Goal: Register for event/course

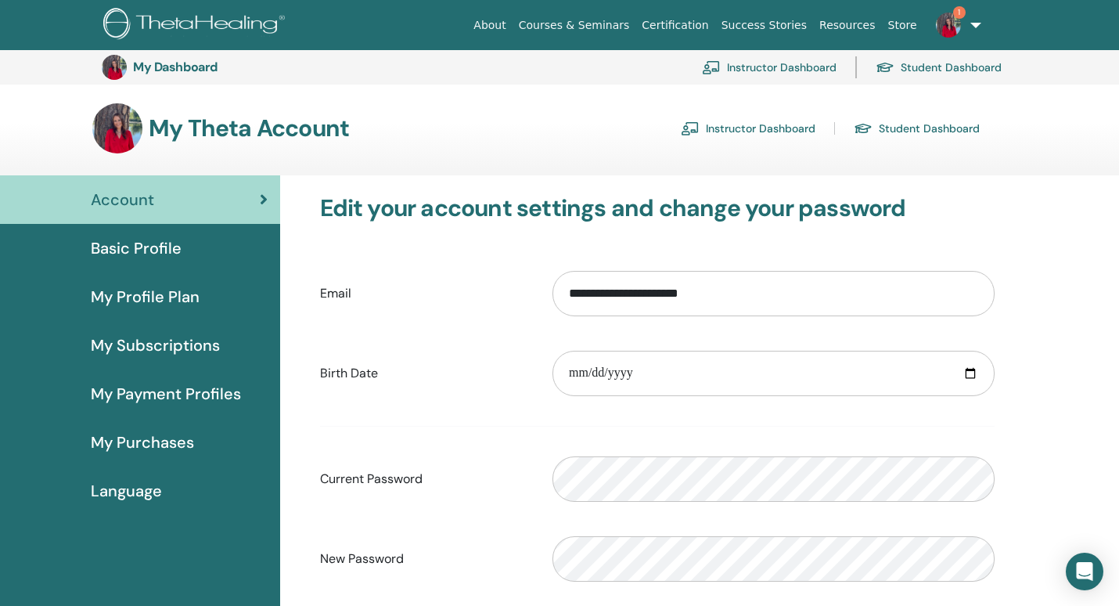
scroll to position [243, 0]
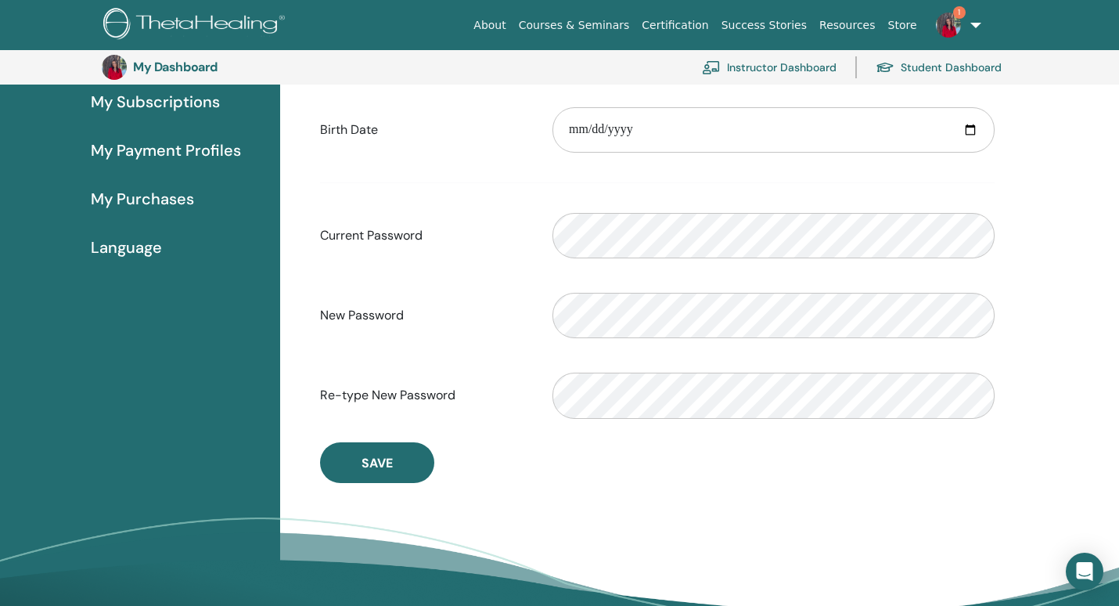
click at [583, 20] on link "Courses & Seminars" at bounding box center [575, 25] width 124 height 29
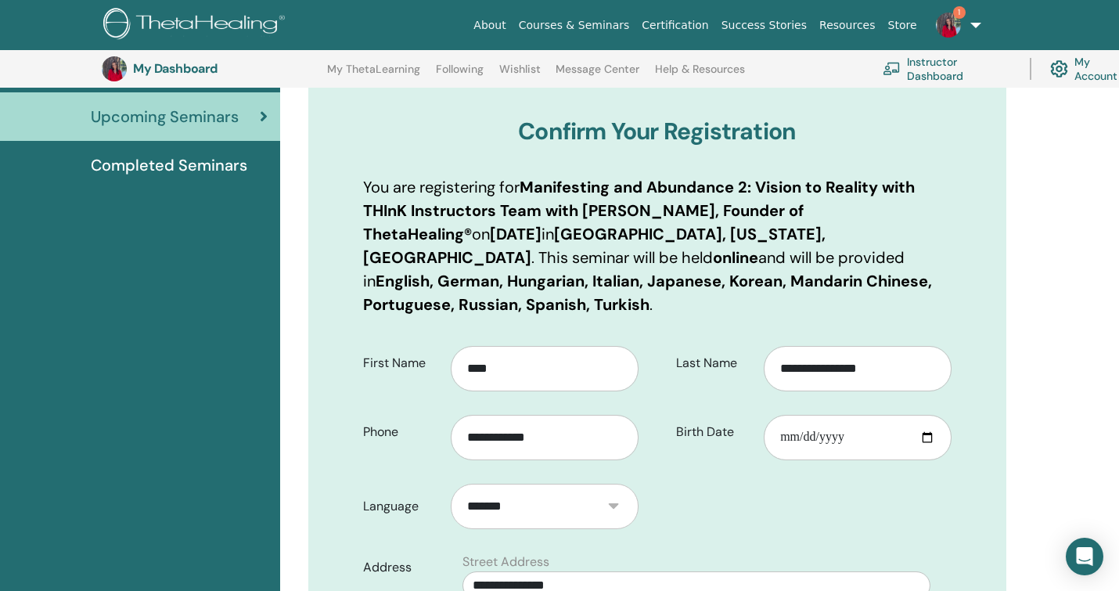
scroll to position [176, 0]
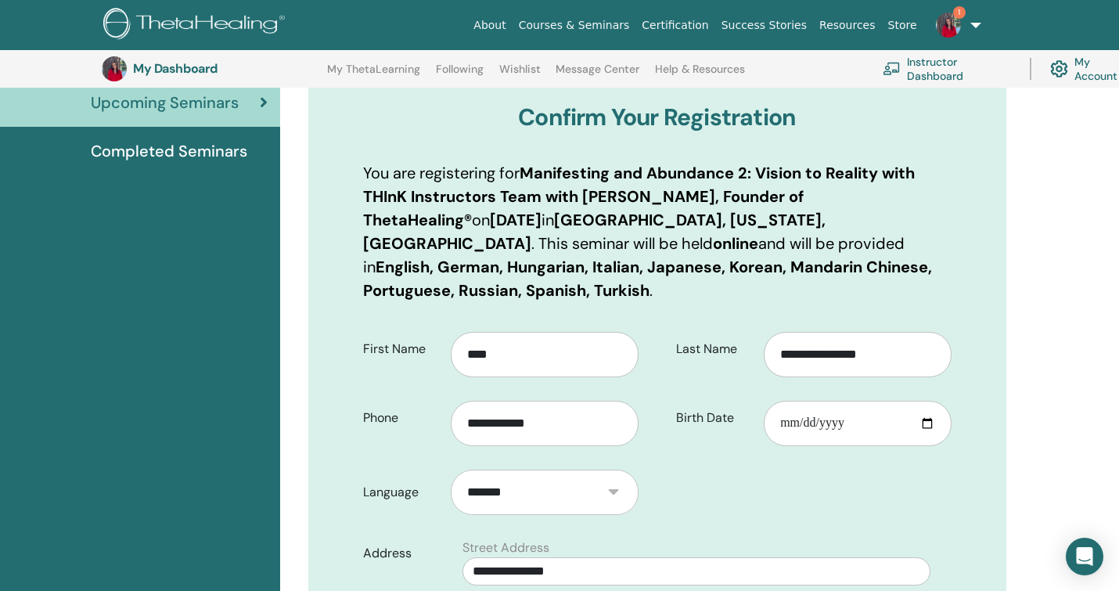
click at [1119, 415] on html "About Courses & Seminars Certification Success Stories Resources Store 1 JG Jod…" at bounding box center [559, 119] width 1119 height 591
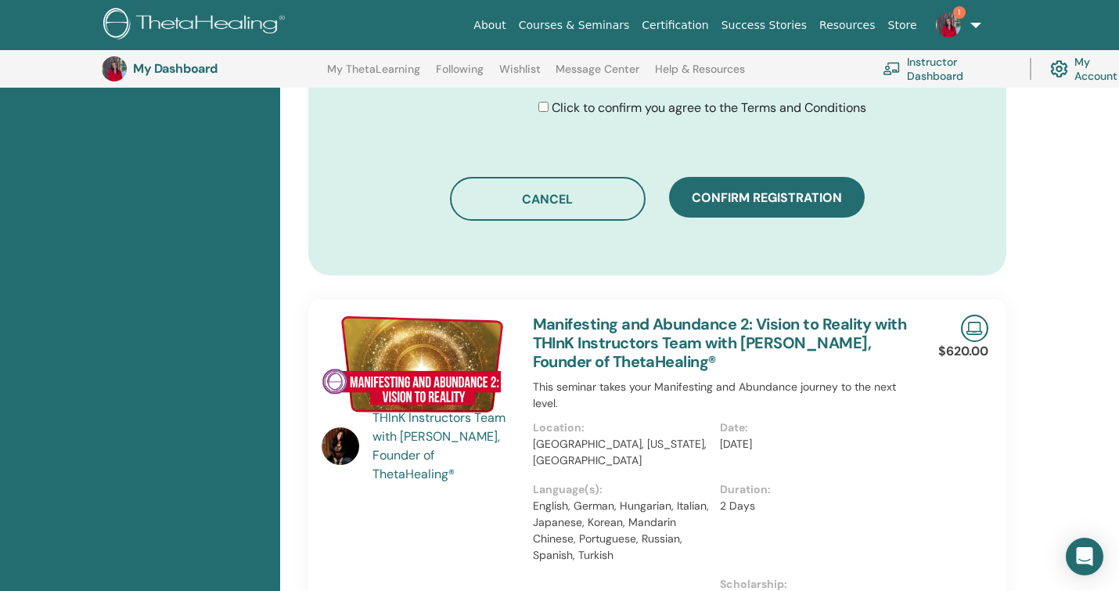
scroll to position [1036, 0]
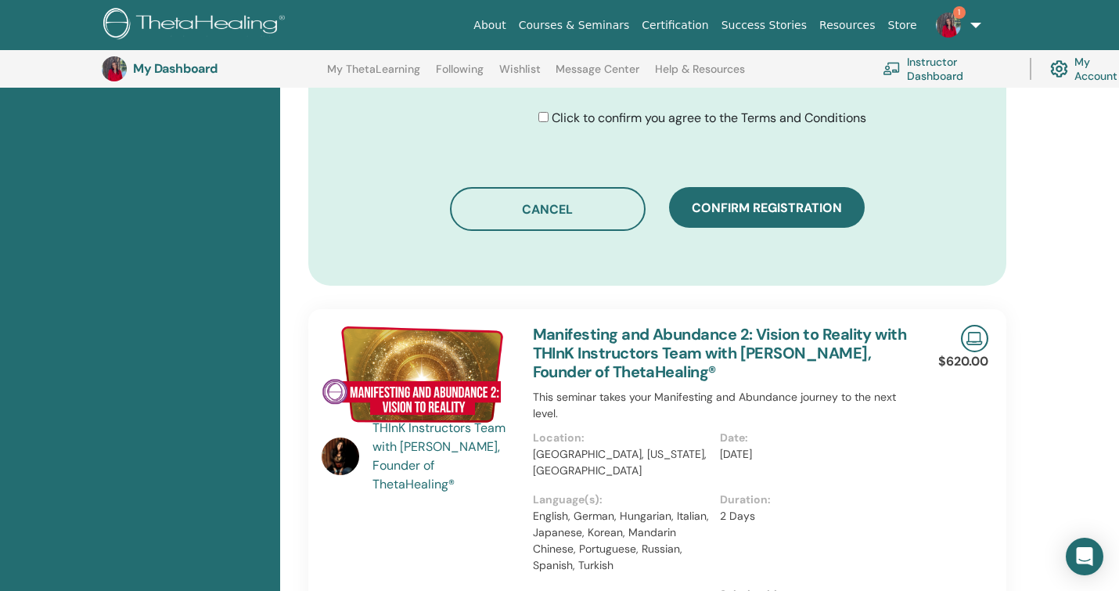
click at [971, 24] on link "1" at bounding box center [956, 25] width 64 height 50
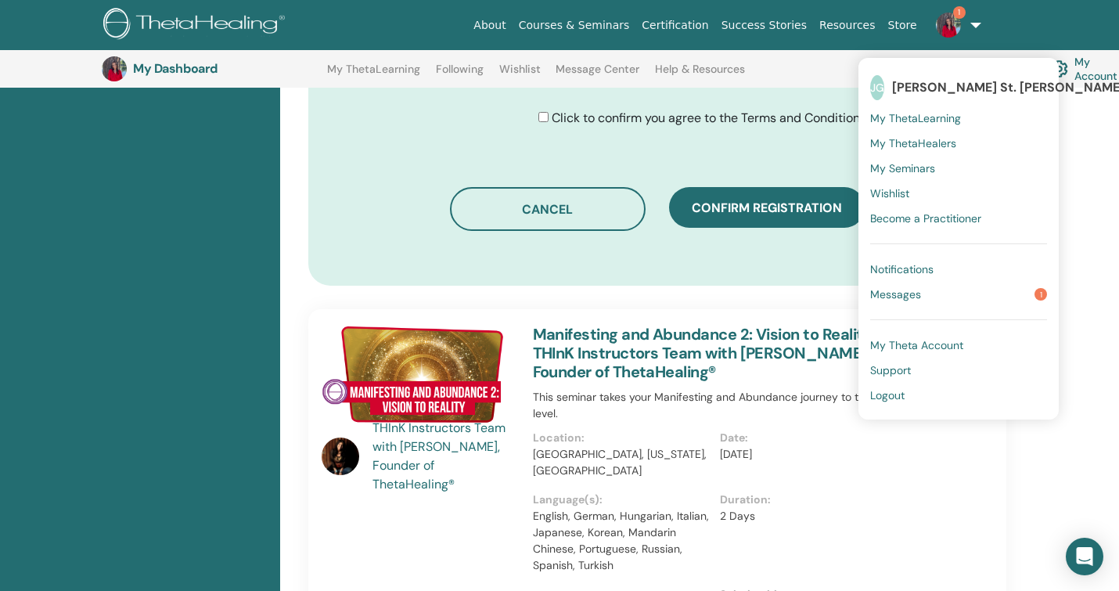
click at [1088, 70] on link "My Account" at bounding box center [1091, 69] width 83 height 34
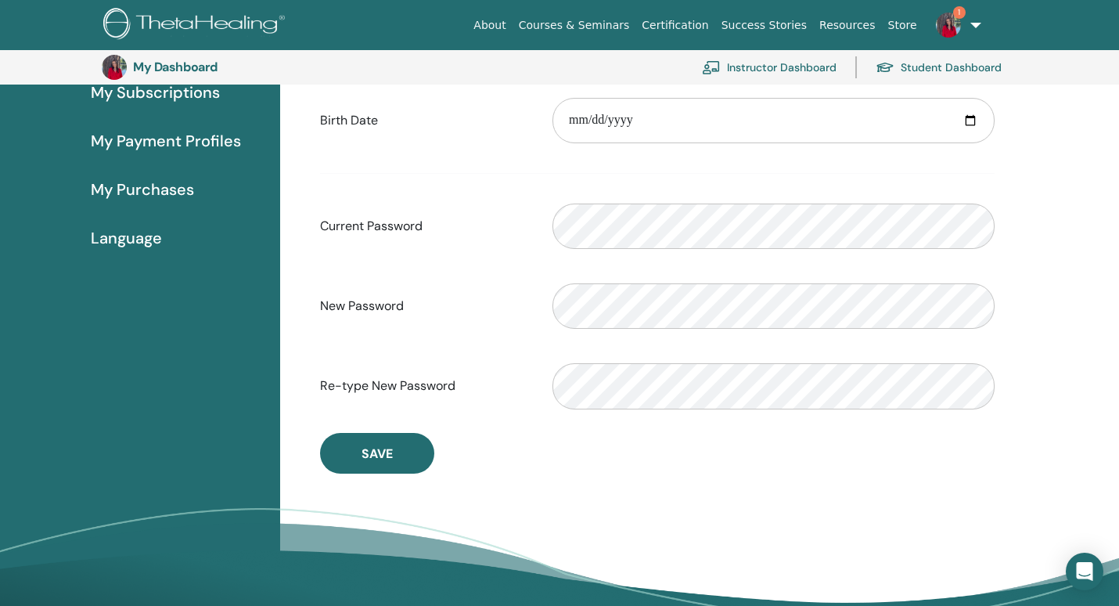
scroll to position [278, 0]
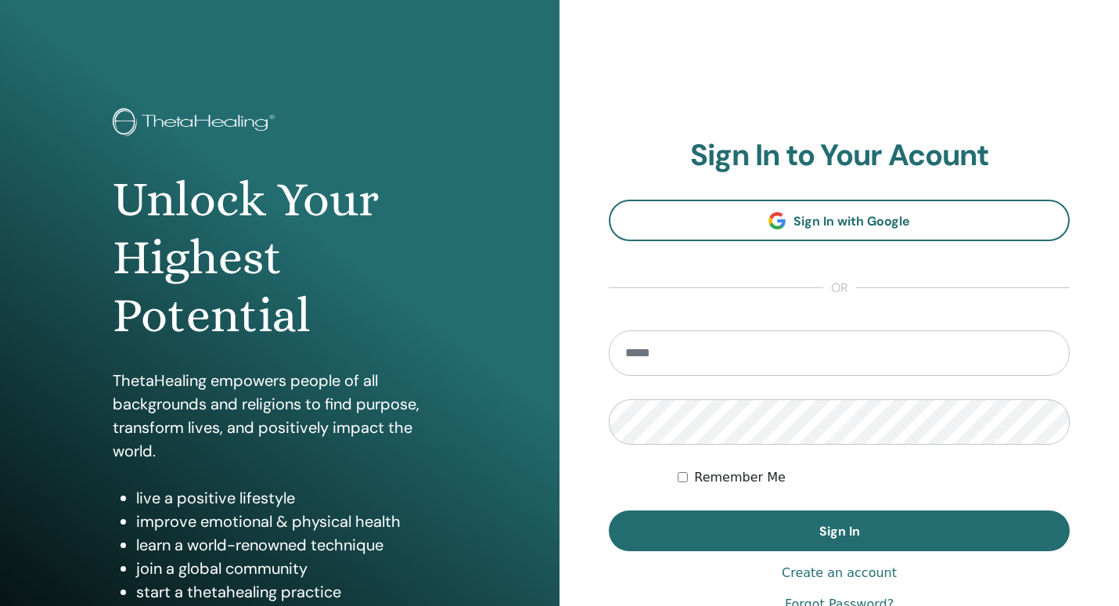
type input "**********"
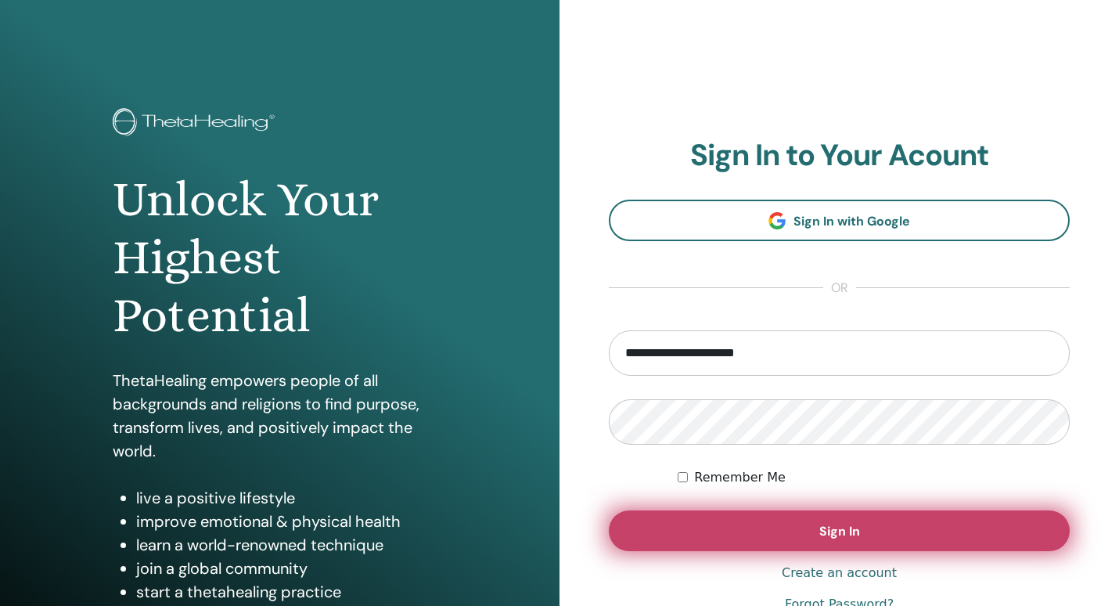
click at [964, 542] on button "Sign In" at bounding box center [839, 530] width 461 height 41
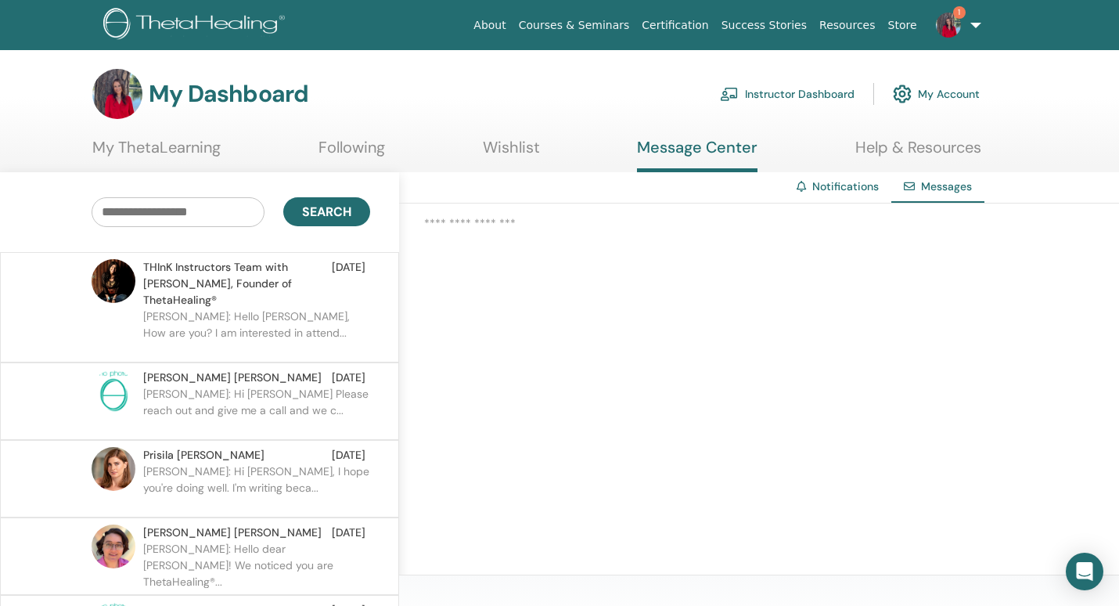
click at [956, 88] on link "My Account" at bounding box center [936, 94] width 87 height 34
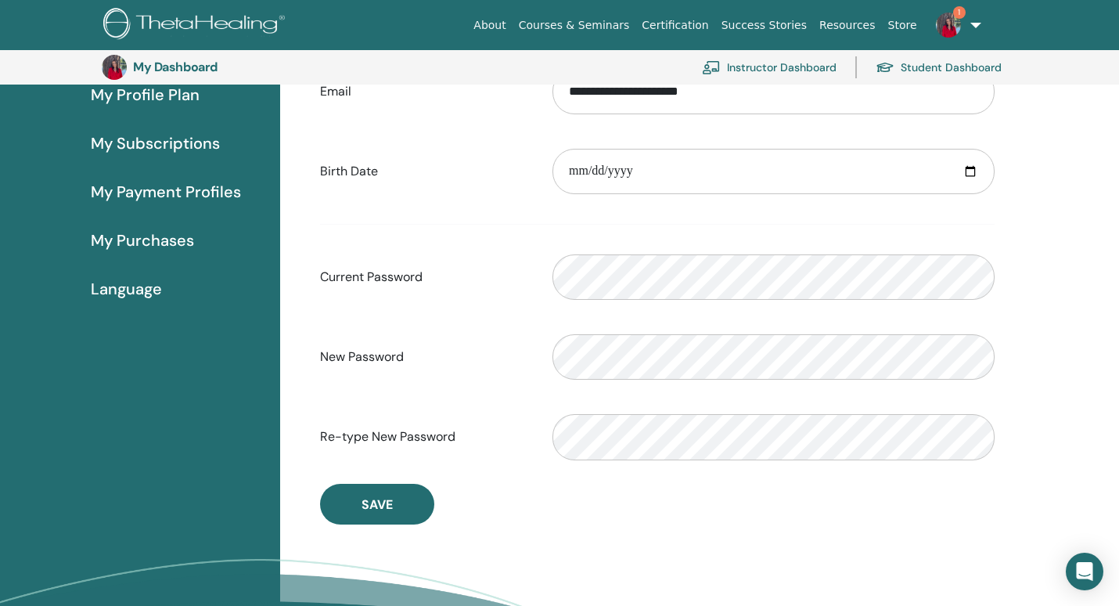
scroll to position [204, 0]
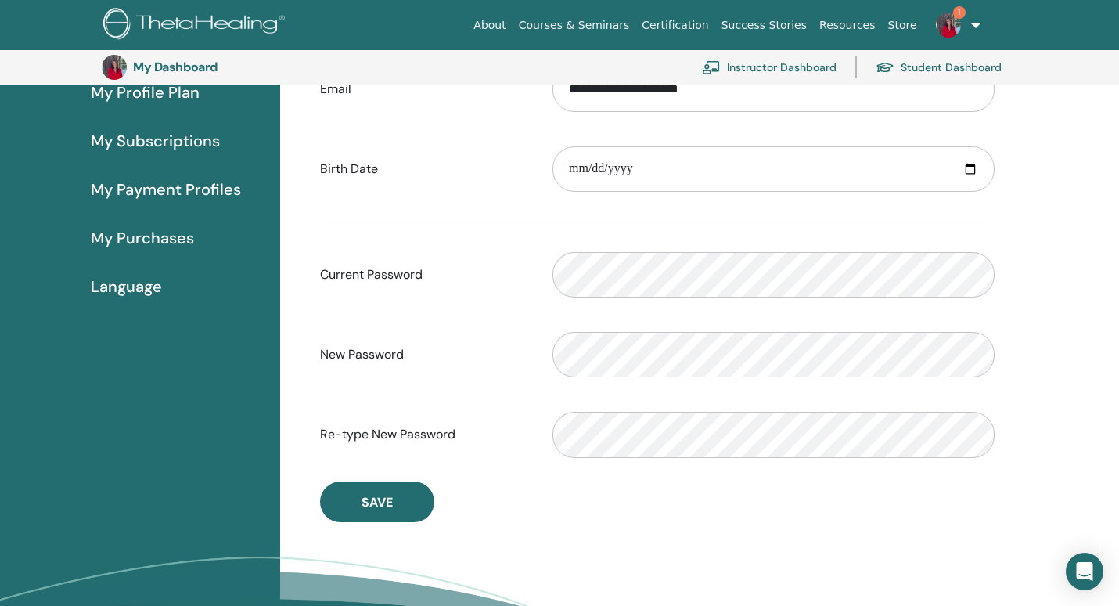
click at [162, 235] on span "My Purchases" at bounding box center [142, 237] width 103 height 23
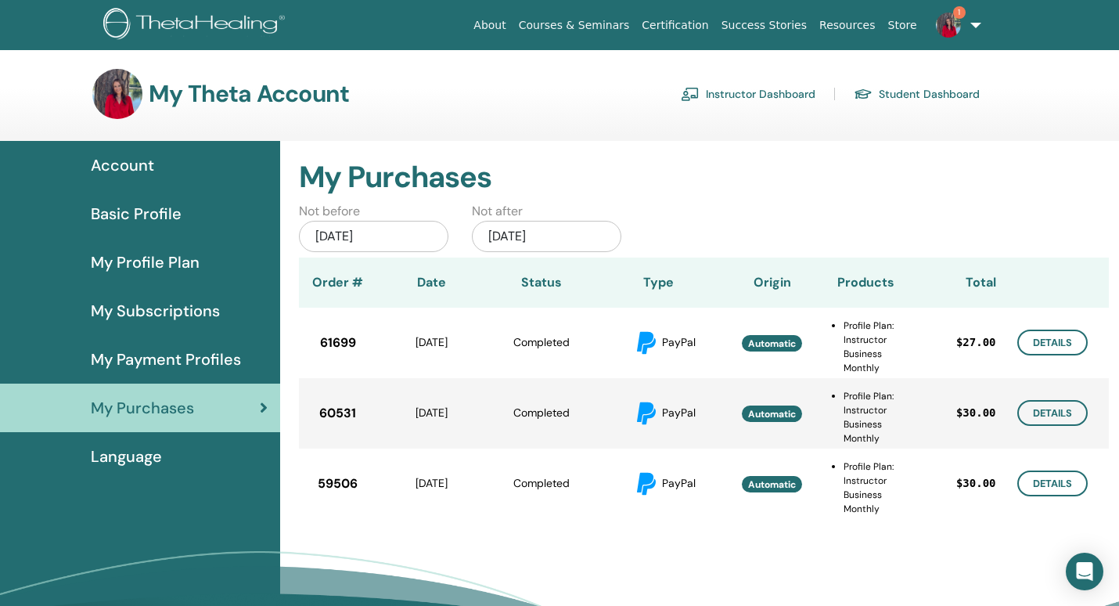
click at [924, 96] on link "Student Dashboard" at bounding box center [917, 93] width 126 height 25
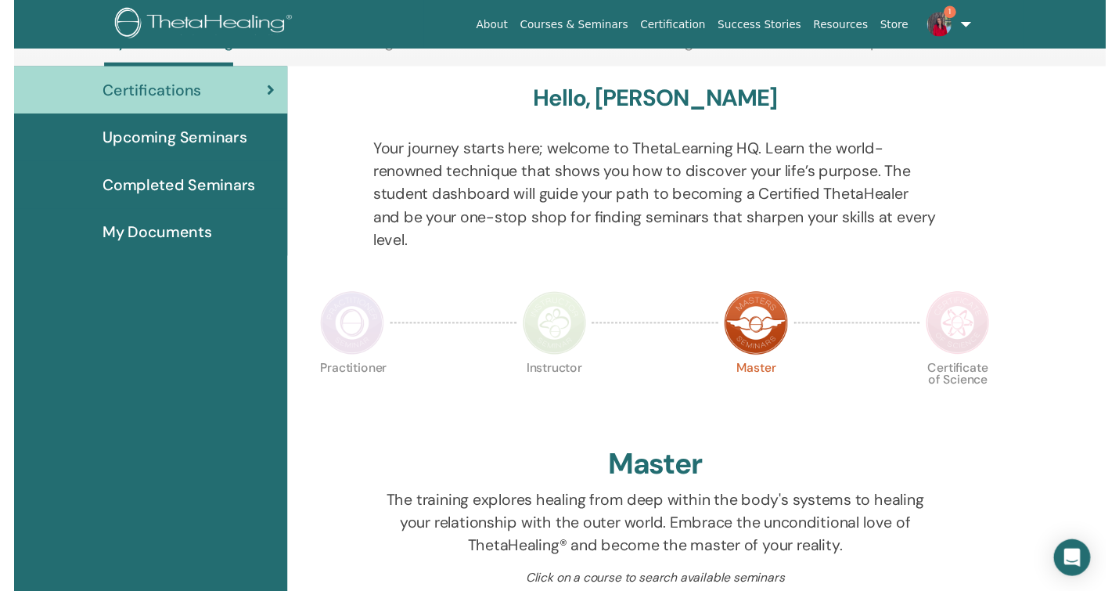
scroll to position [191, 0]
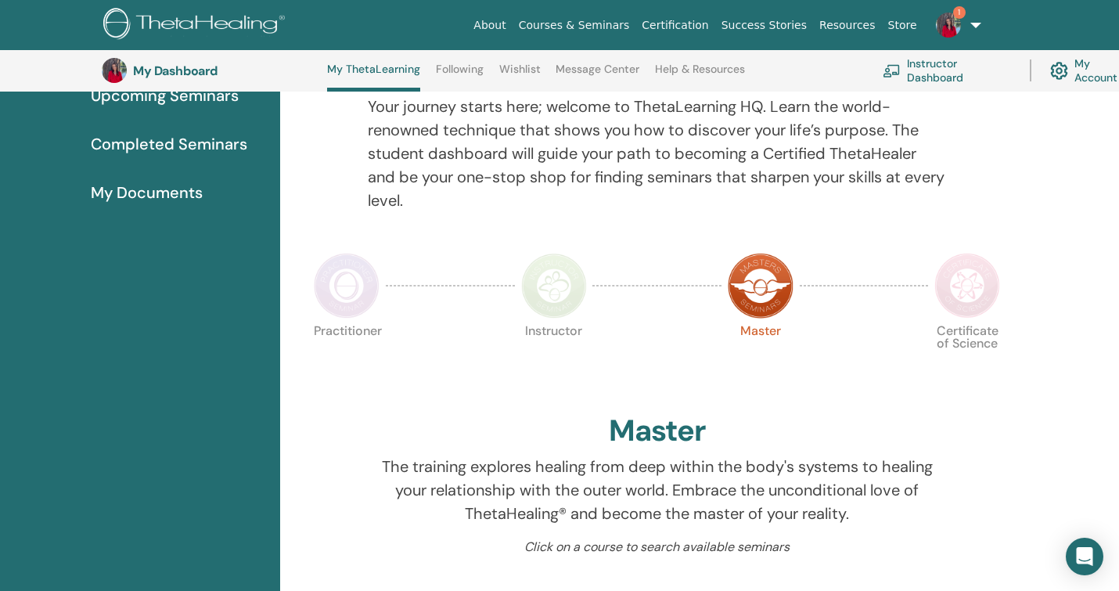
click at [1119, 400] on html "About Courses & Seminars Certification Success Stories Resources Store 1 JG Jod…" at bounding box center [559, 104] width 1119 height 591
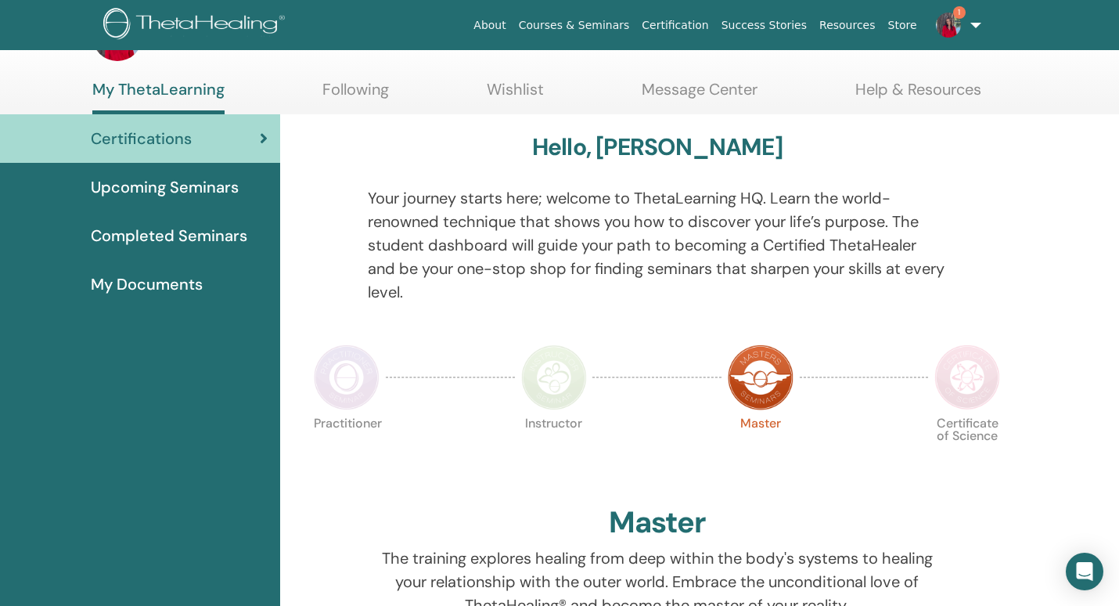
scroll to position [0, 0]
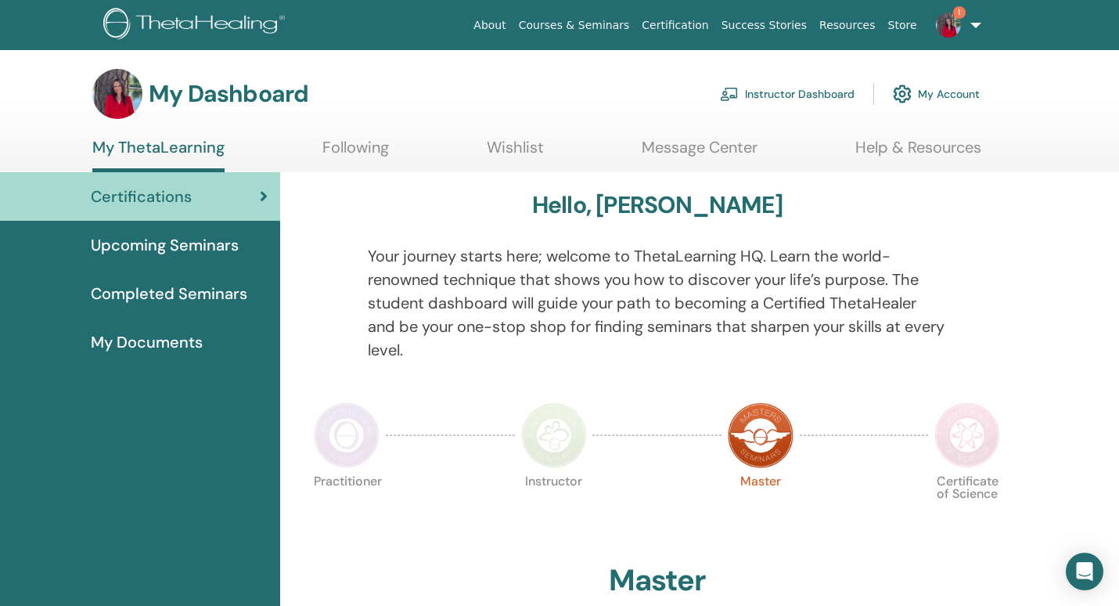
click at [604, 25] on link "Courses & Seminars" at bounding box center [575, 25] width 124 height 29
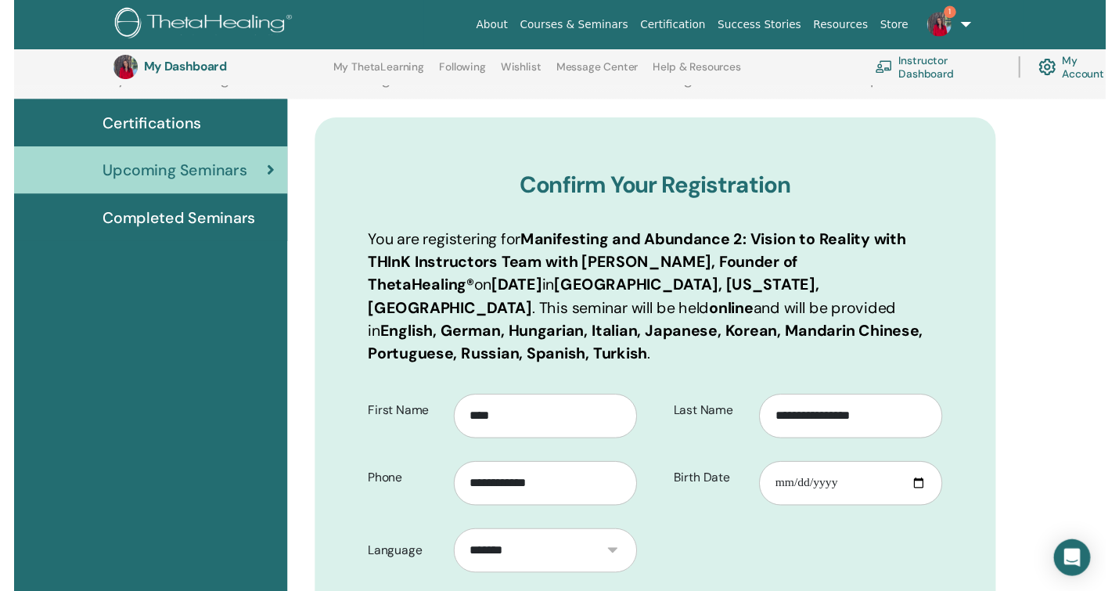
scroll to position [176, 0]
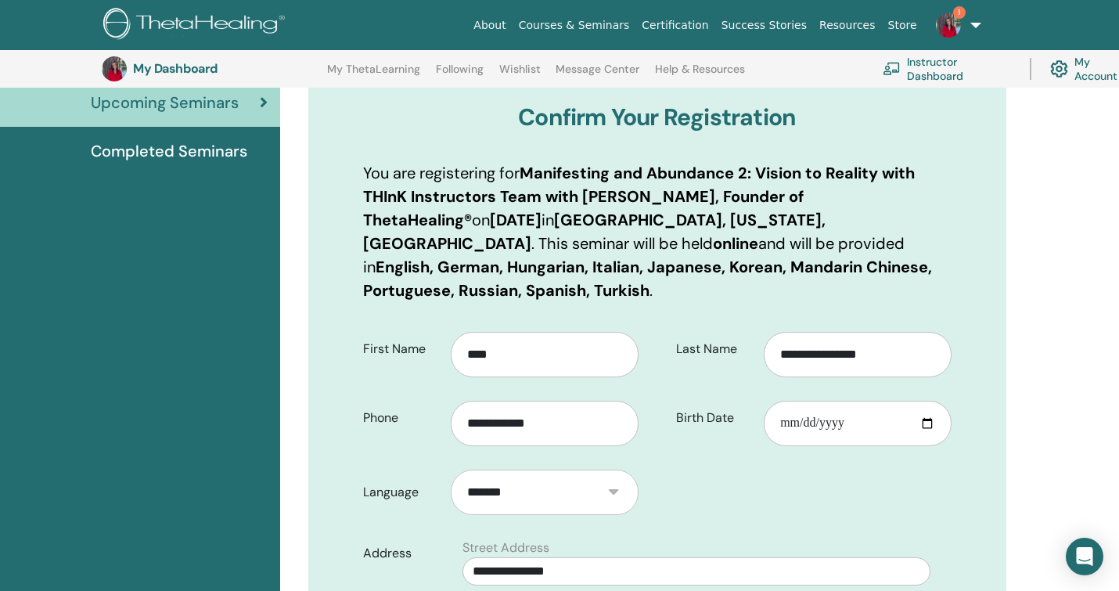
click at [1119, 415] on html "About Courses & Seminars Certification Success Stories Resources Store 1 JG Jod…" at bounding box center [559, 119] width 1119 height 591
click at [816, 354] on input "**********" at bounding box center [858, 354] width 188 height 45
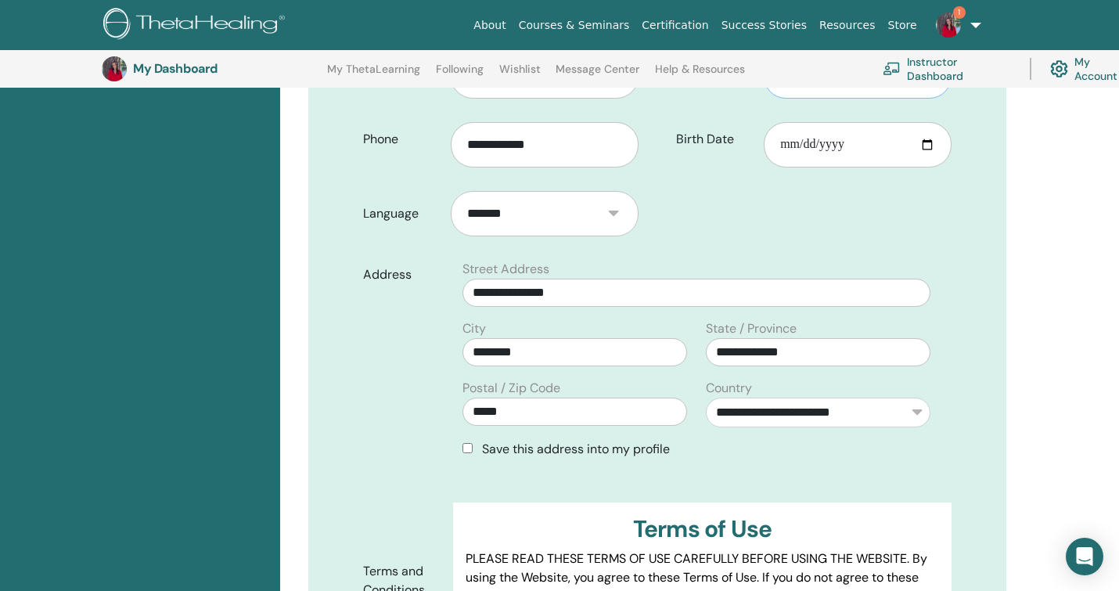
scroll to position [489, 0]
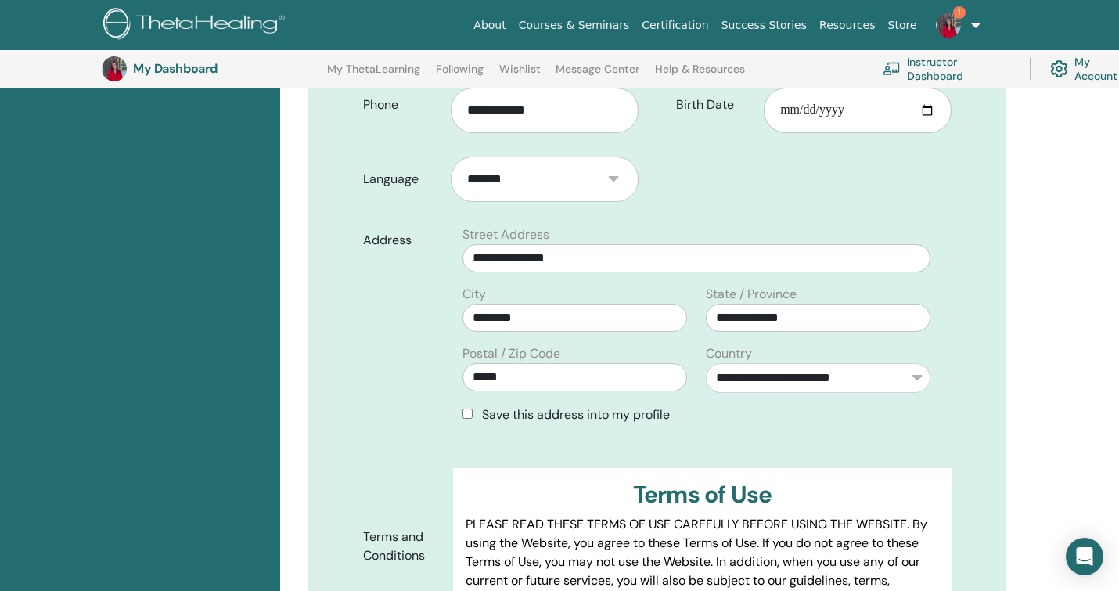
type input "********"
click at [561, 317] on input "********" at bounding box center [575, 318] width 225 height 28
type input "*"
type input "********"
type input "*****"
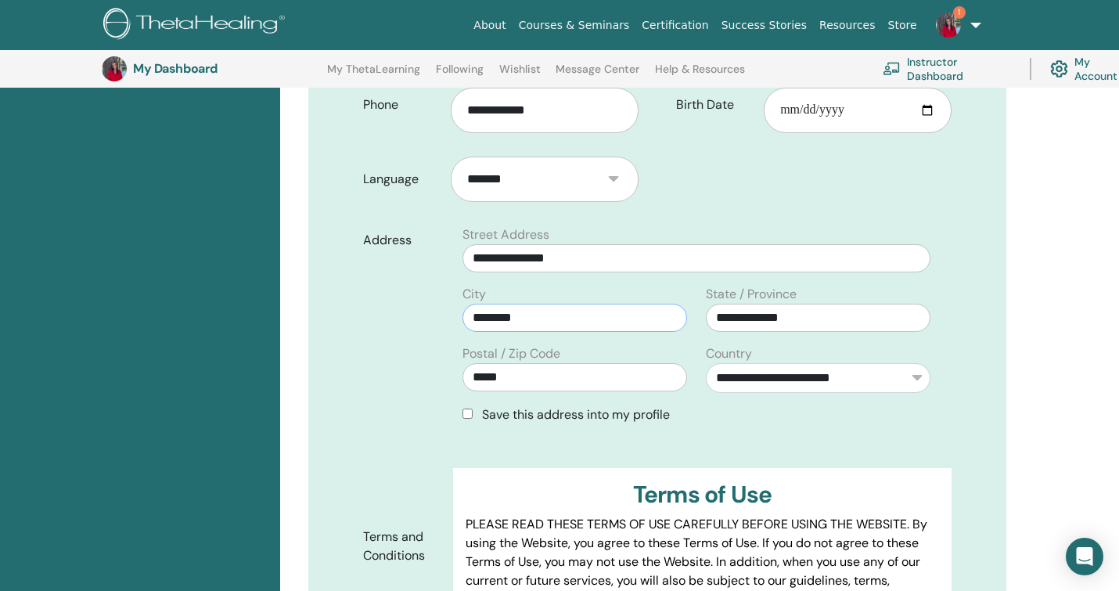
click at [561, 317] on input "********" at bounding box center [575, 318] width 225 height 28
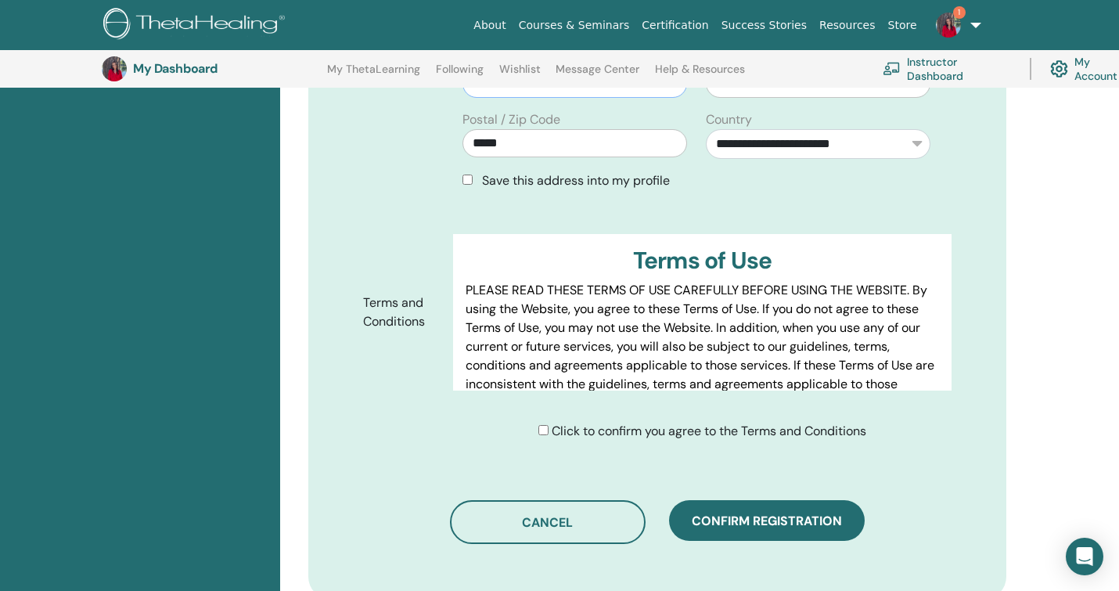
scroll to position [733, 0]
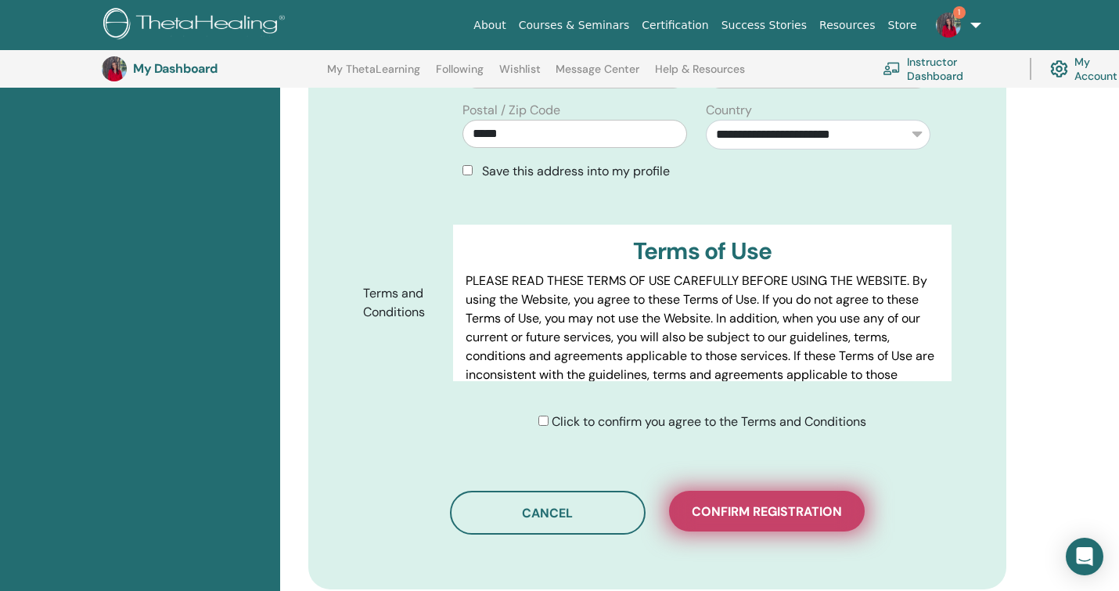
click at [733, 513] on span "Confirm registration" at bounding box center [767, 511] width 150 height 16
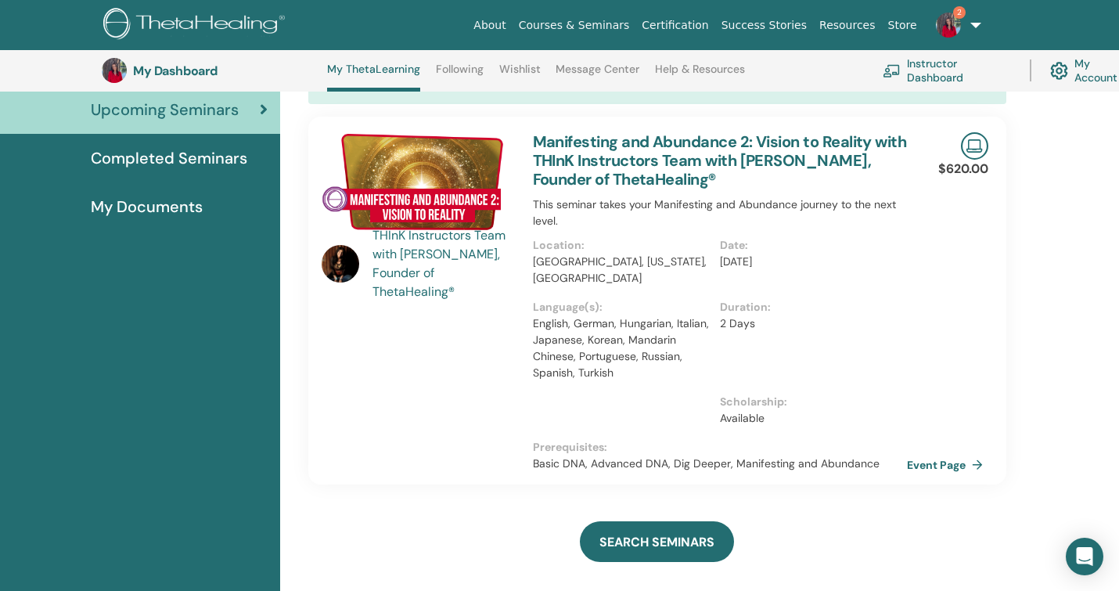
scroll to position [180, 0]
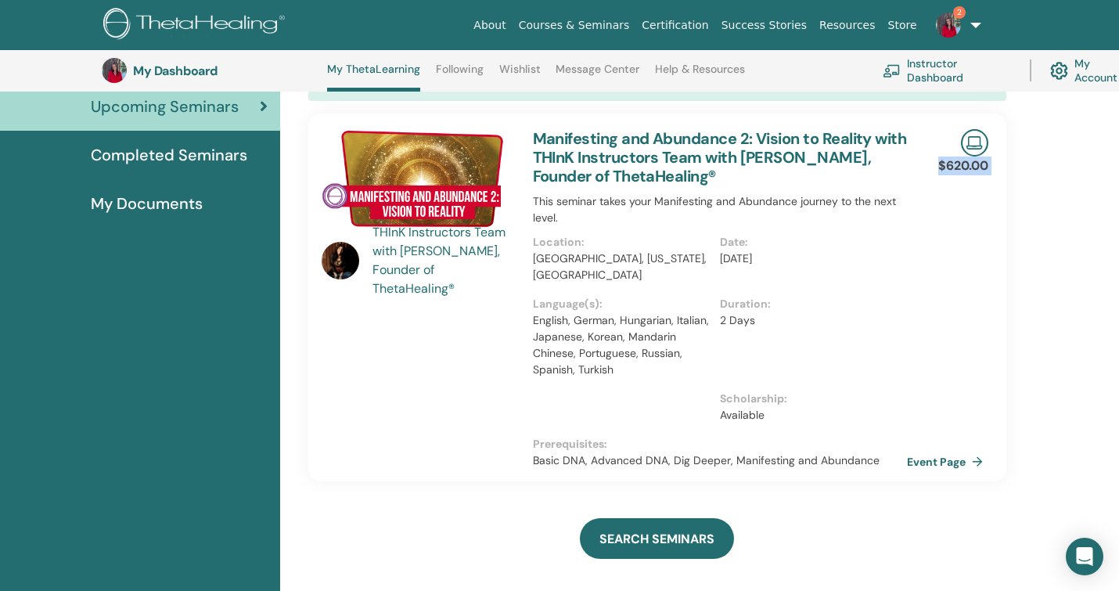
click at [1119, 411] on html "About Courses & Seminars Certification Success Stories Resources Store 2 [PERSO…" at bounding box center [559, 115] width 1119 height 591
click at [776, 153] on link "Manifesting and Abundance 2: Vision to Reality with THInK Instructors Team with…" at bounding box center [720, 157] width 374 height 58
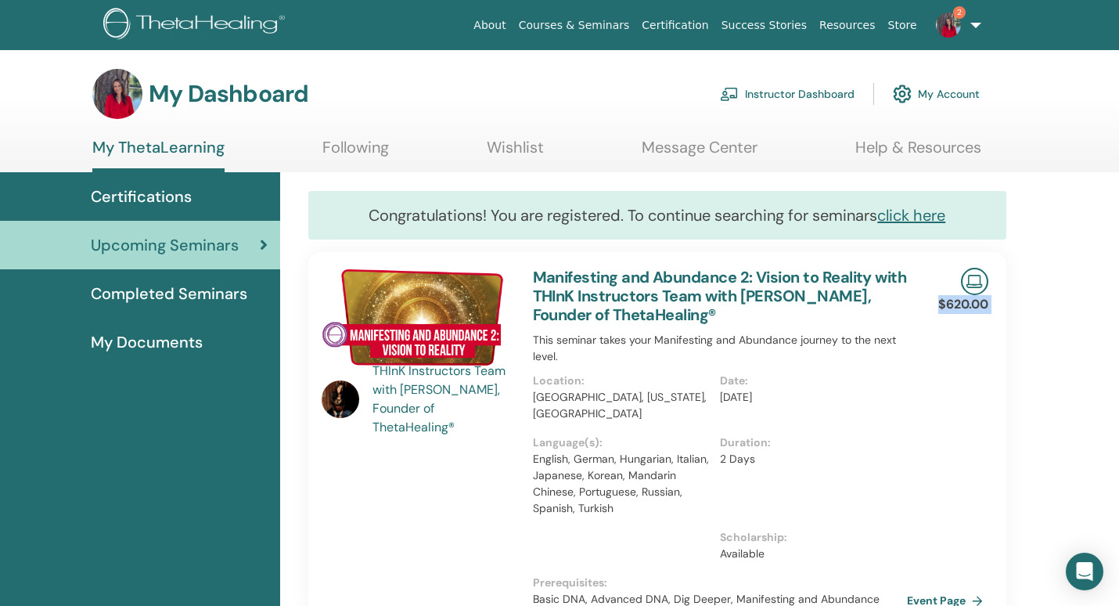
click at [950, 17] on img at bounding box center [948, 25] width 25 height 25
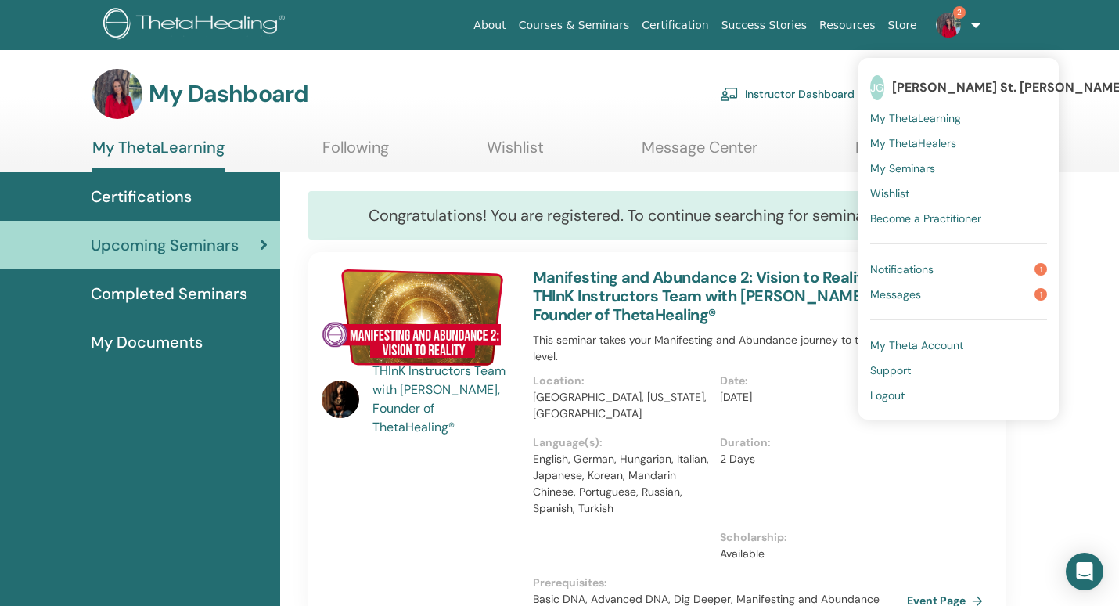
click at [947, 269] on link "Notifications 1" at bounding box center [958, 269] width 177 height 25
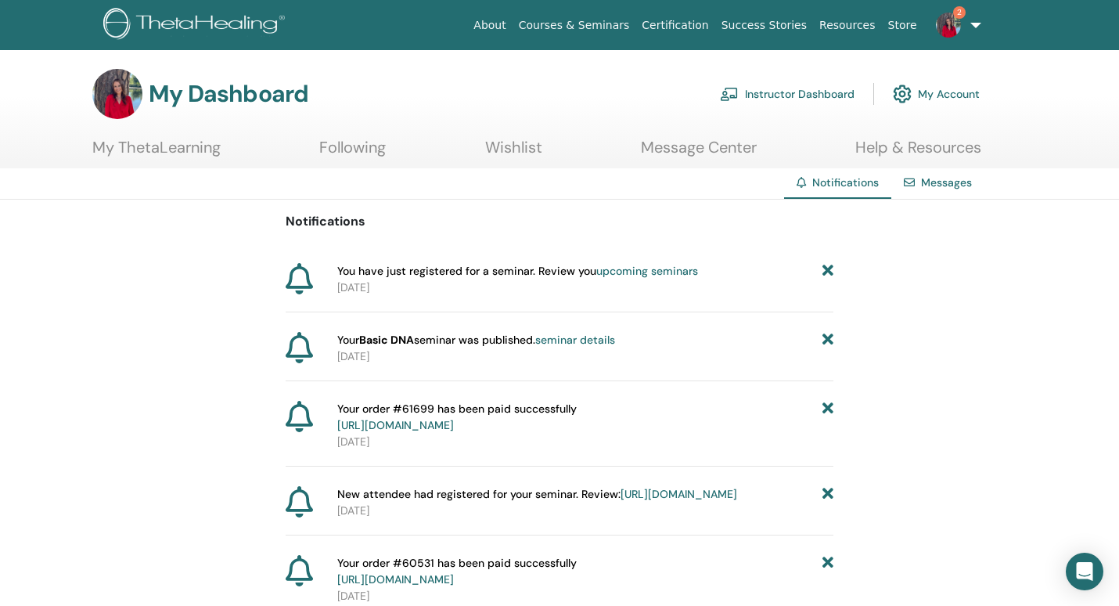
click at [650, 270] on link "upcoming seminars" at bounding box center [647, 271] width 102 height 14
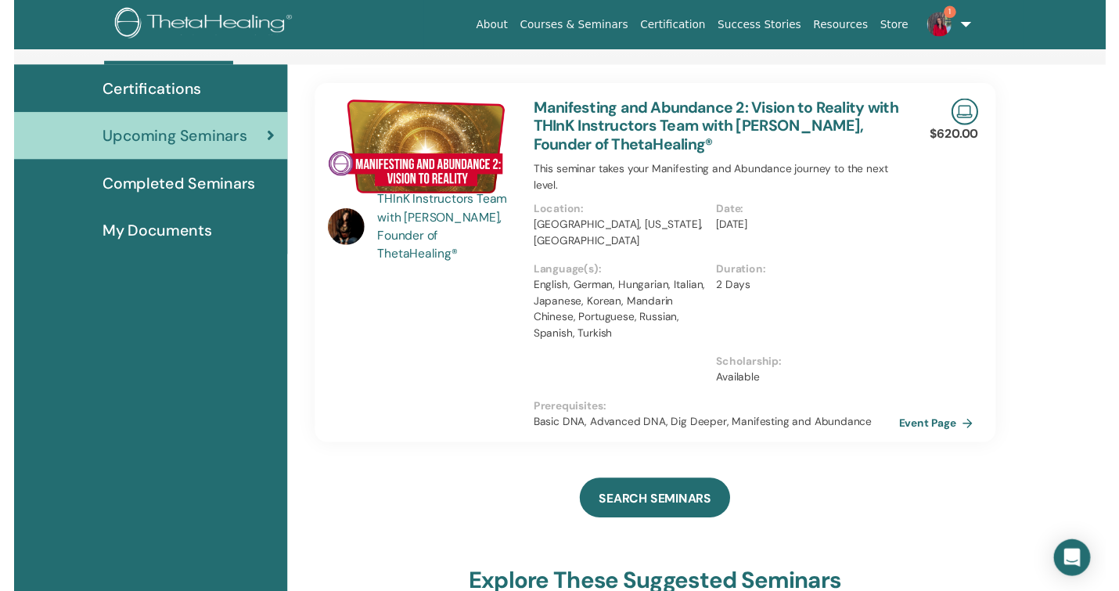
scroll to position [180, 0]
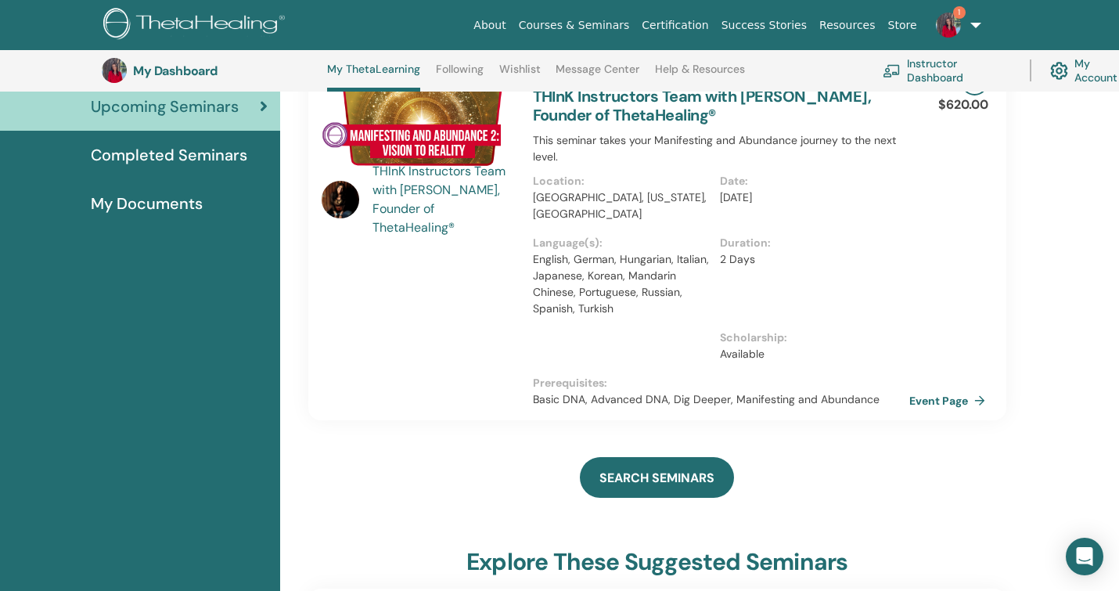
click at [946, 397] on link "Event Page" at bounding box center [951, 400] width 82 height 23
click at [570, 102] on link "Manifesting and Abundance 2: Vision to Reality with THInK Instructors Team with…" at bounding box center [720, 96] width 374 height 58
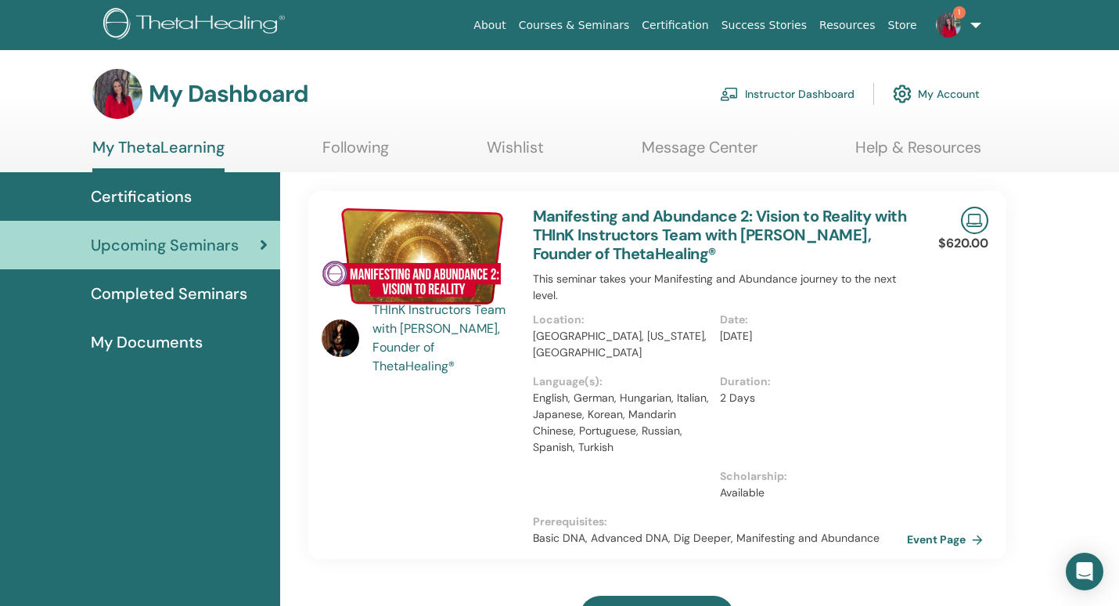
click at [957, 240] on p "$620.00" at bounding box center [964, 243] width 50 height 19
click at [939, 544] on link "Event Page" at bounding box center [951, 539] width 82 height 23
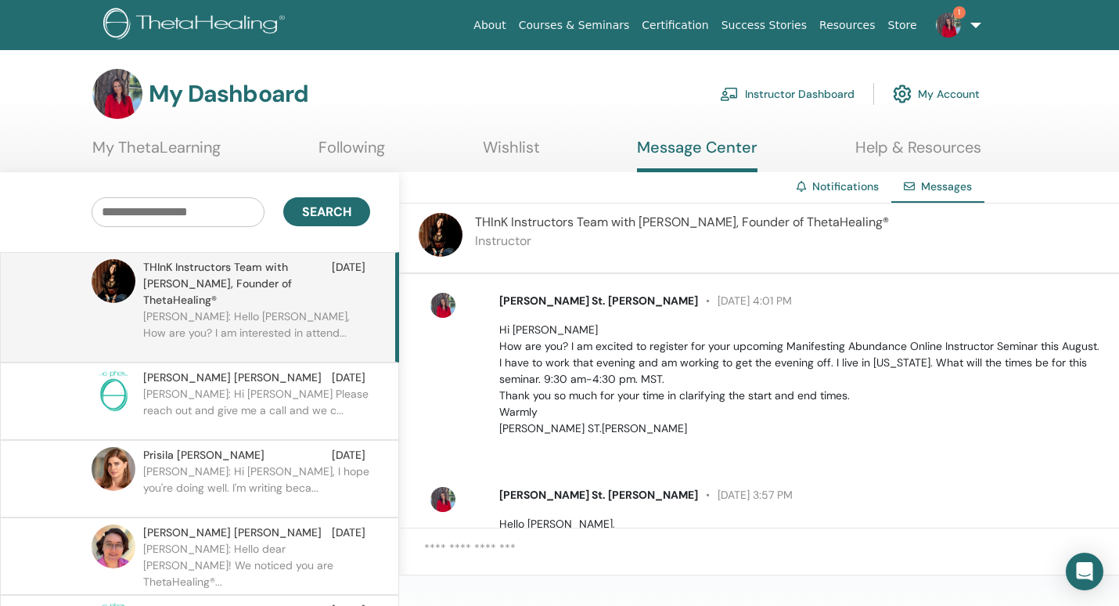
click at [467, 47] on div "About Courses & Seminars Certification Success Stories Resources Store 1 [PERSO…" at bounding box center [669, 25] width 732 height 50
click at [67, 106] on div "My Dashboard Instructor Dashboard My Account" at bounding box center [587, 94] width 1065 height 50
